Goal: Transaction & Acquisition: Book appointment/travel/reservation

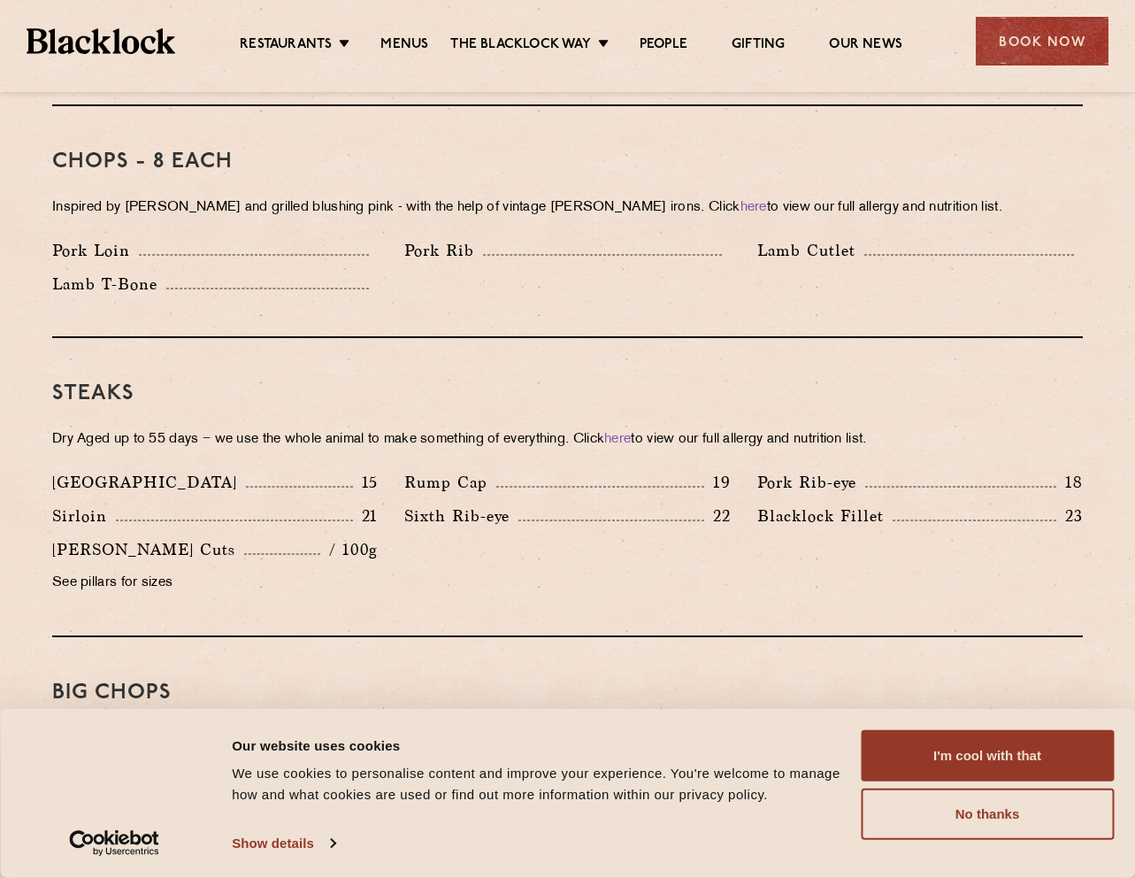
scroll to position [934, 0]
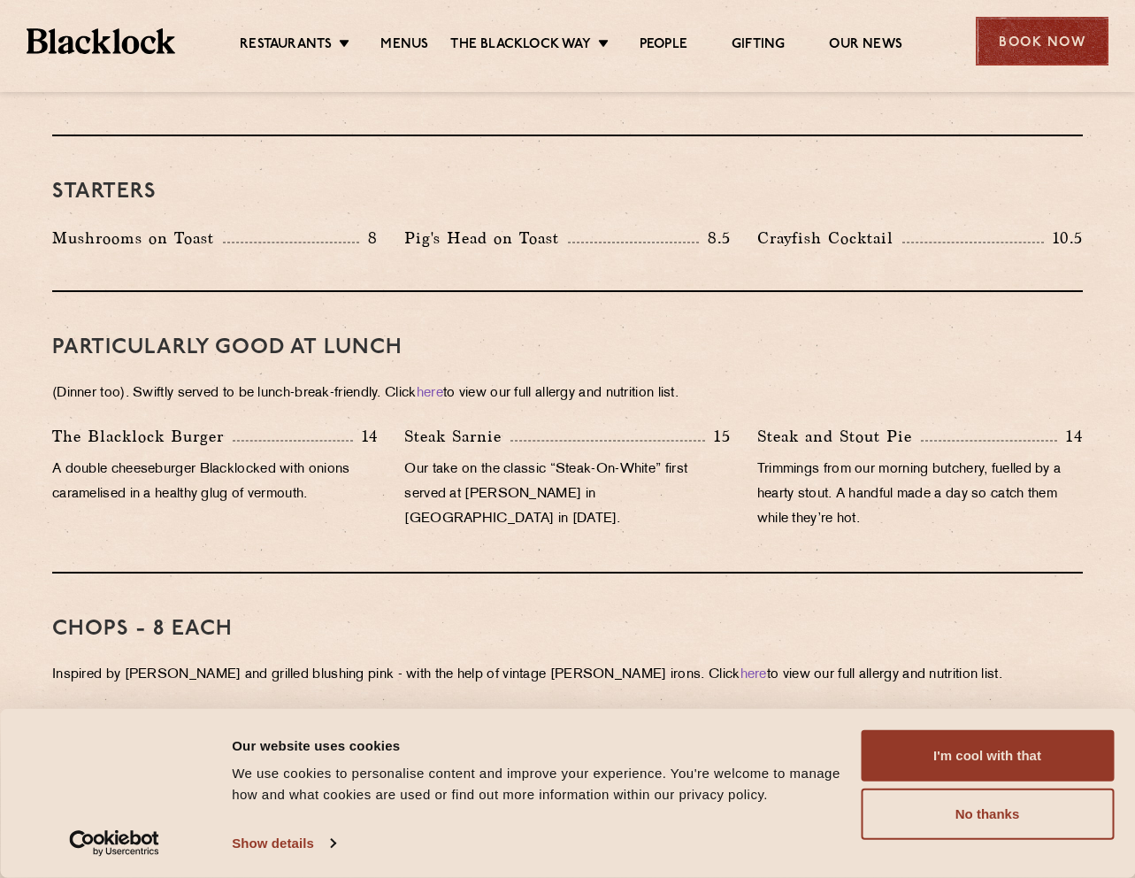
click at [1060, 45] on div "Book Now" at bounding box center [1042, 41] width 133 height 49
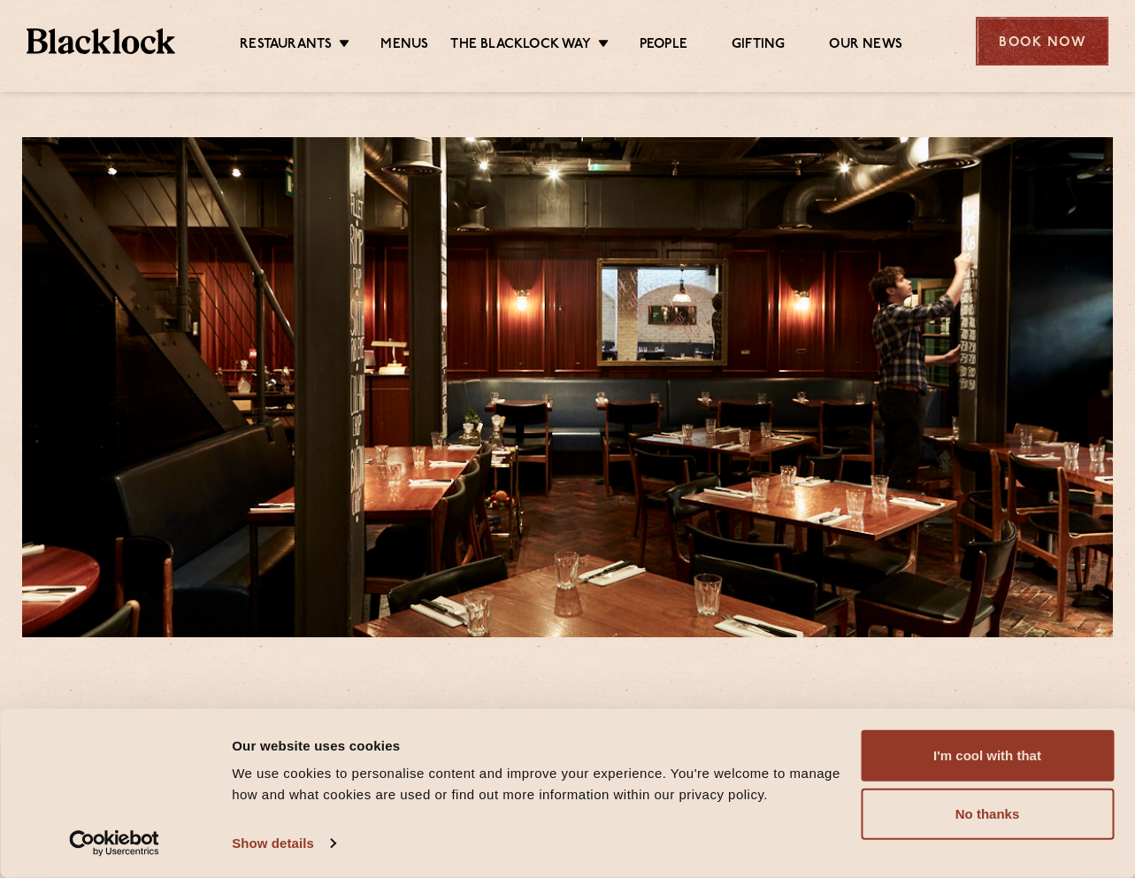
click at [1043, 38] on div "Book Now" at bounding box center [1042, 41] width 133 height 49
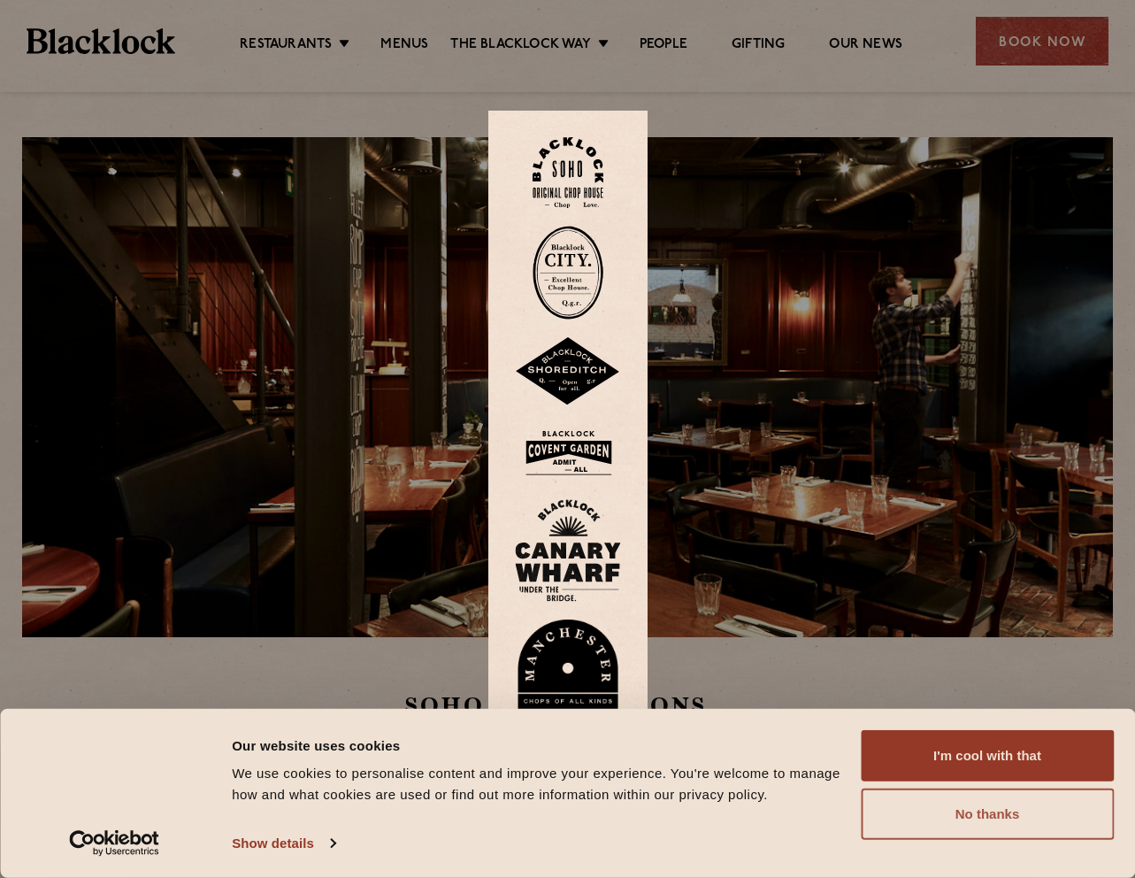
click at [974, 819] on button "No thanks" at bounding box center [987, 813] width 253 height 51
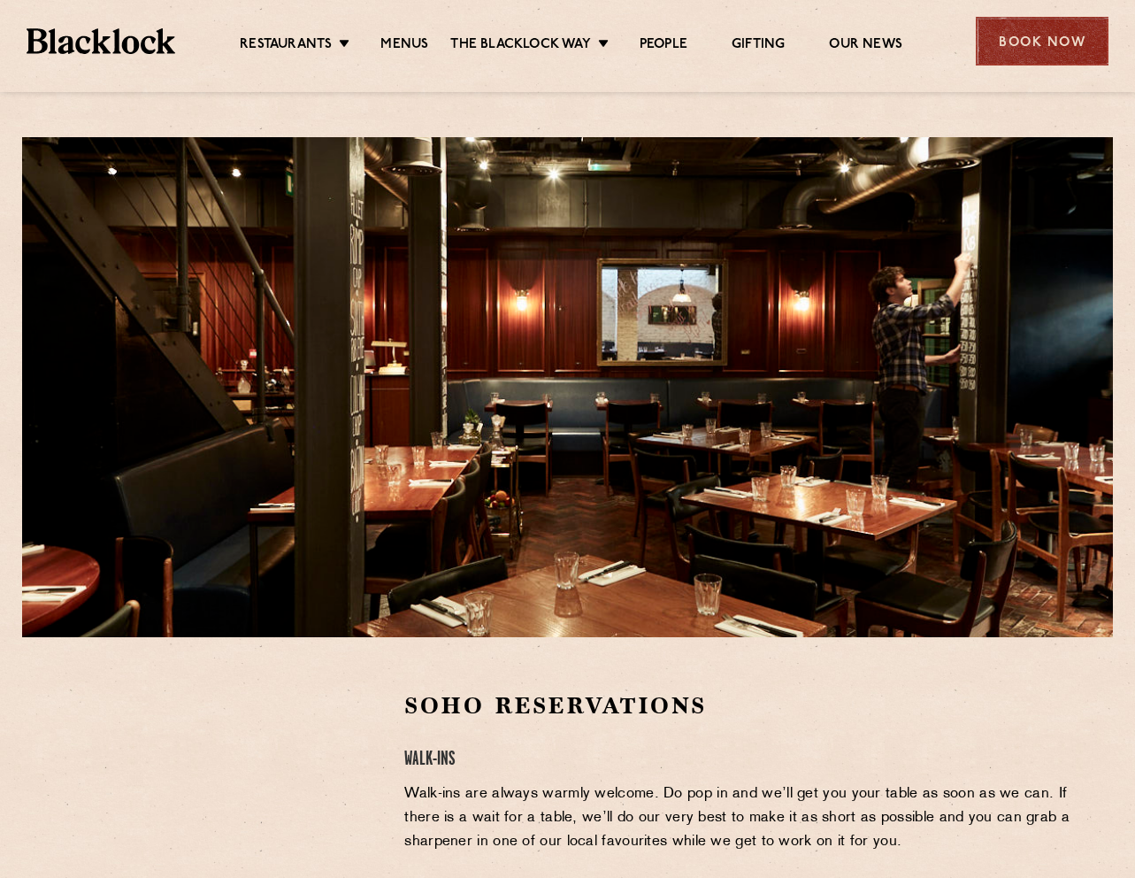
click at [1048, 52] on div "Book Now" at bounding box center [1042, 41] width 133 height 49
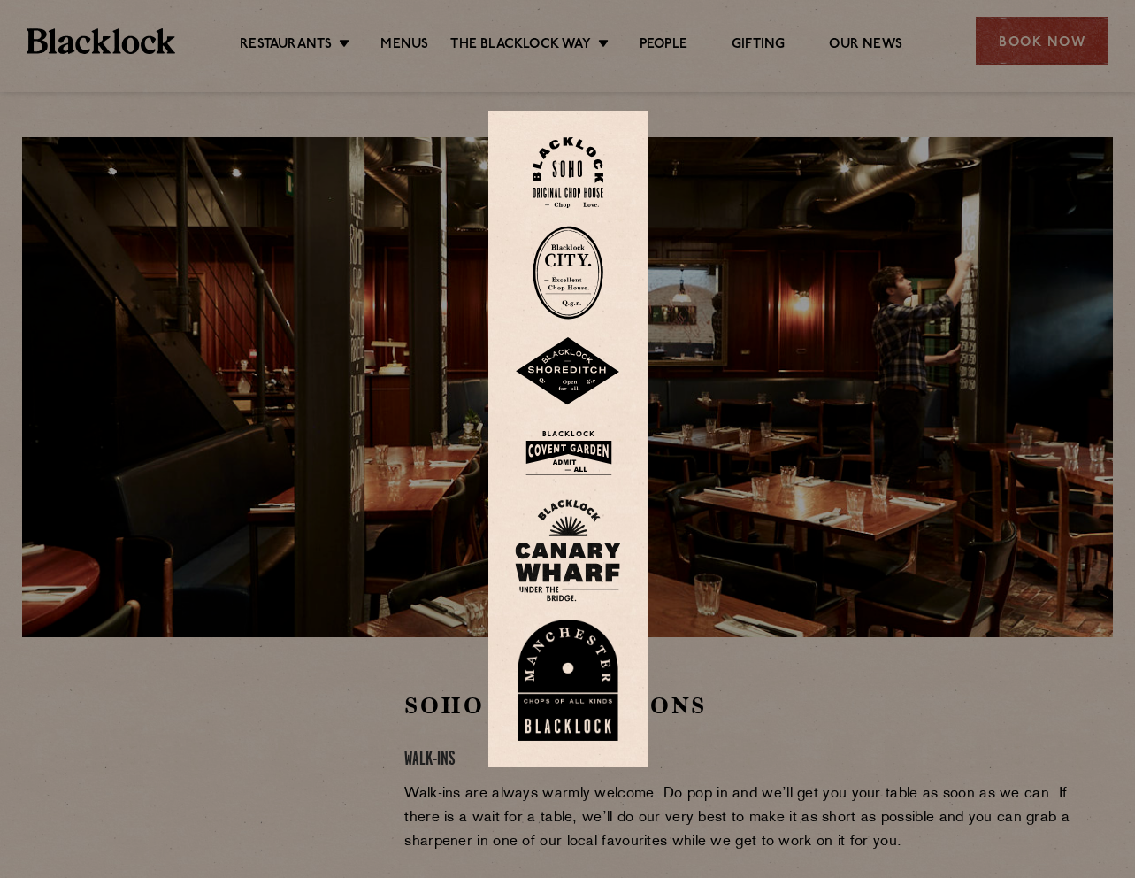
click at [572, 163] on img at bounding box center [568, 173] width 71 height 72
